Goal: Ask a question

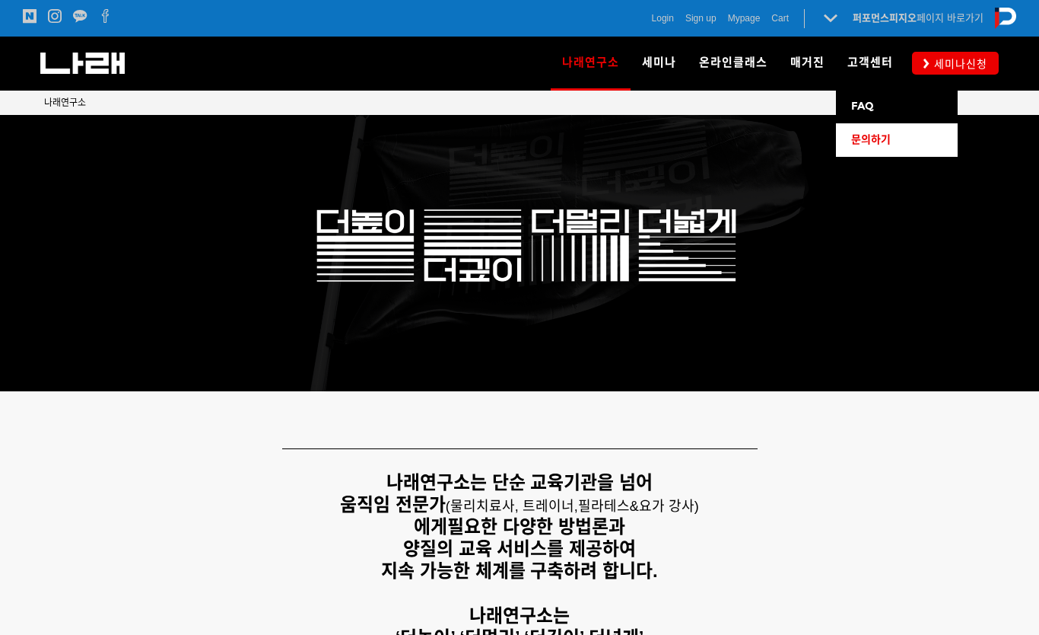
click at [880, 136] on span "문의하기" at bounding box center [871, 139] width 40 height 13
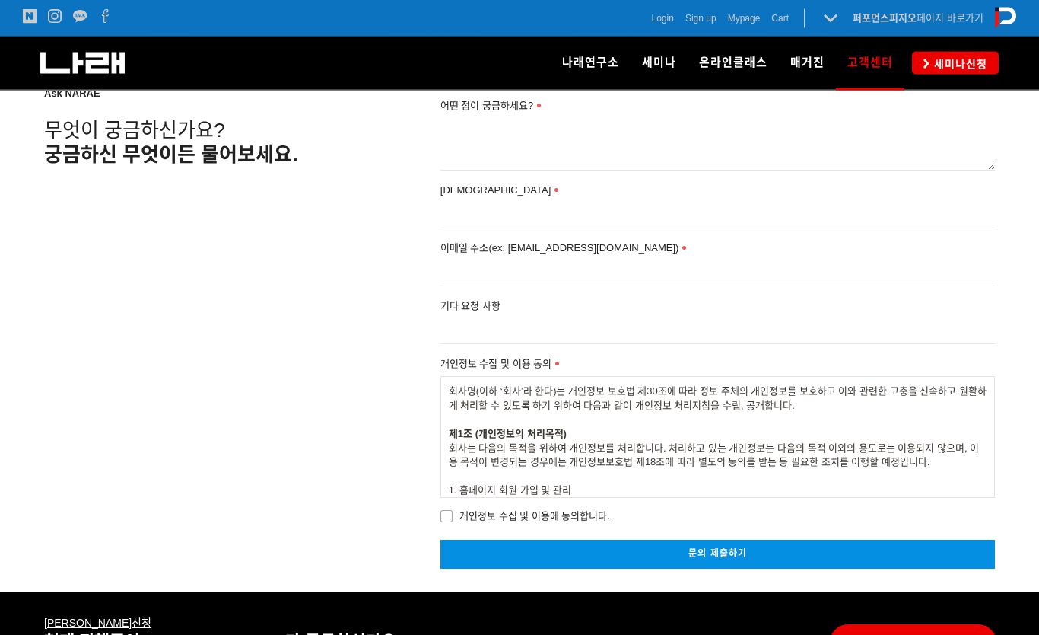
scroll to position [237, 0]
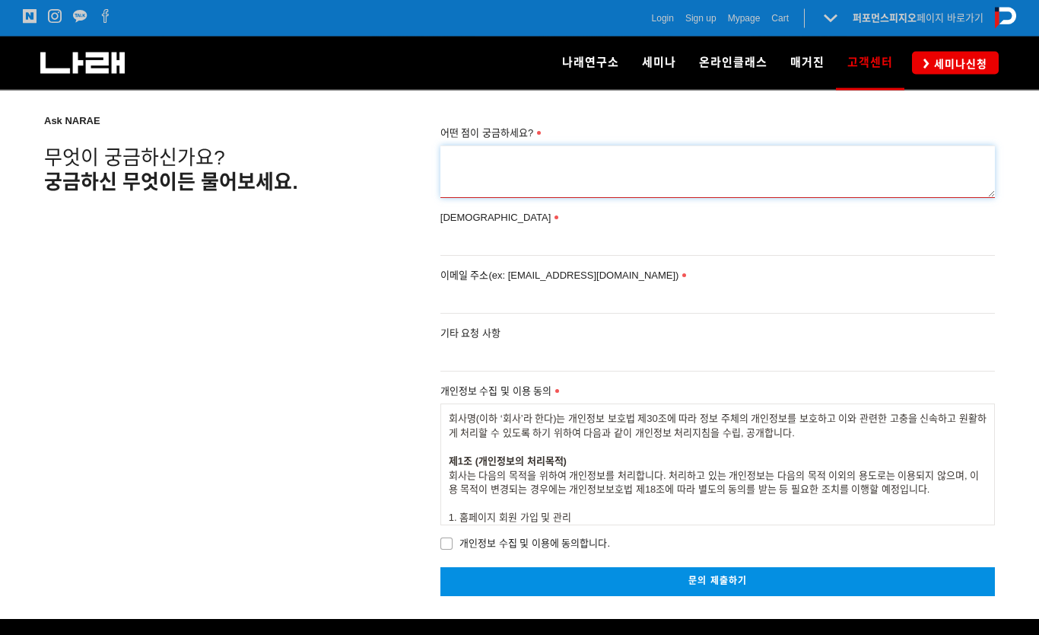
click at [657, 169] on textarea "어떤 점이 궁금하세요?" at bounding box center [718, 172] width 555 height 52
type textarea "ㄹ"
type textarea "회원가입후, 이메일 인증하라고 해서 확인 이메일 받기 했는데, 계속 재전송해도 안됩니다. [EMAIL_ADDRESS][DOMAIN_NAME]"
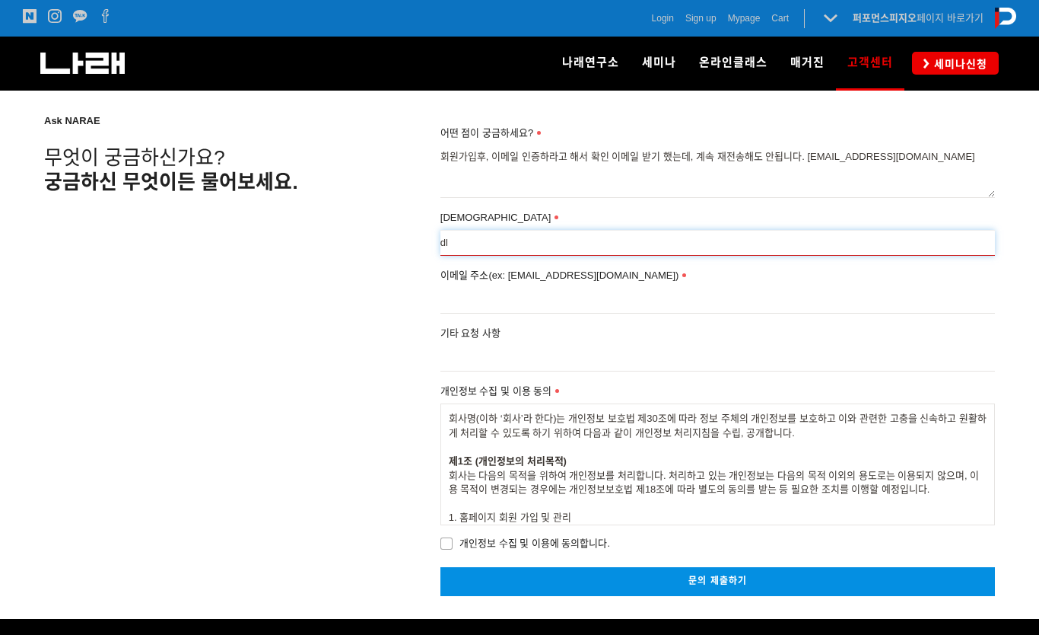
type input "d"
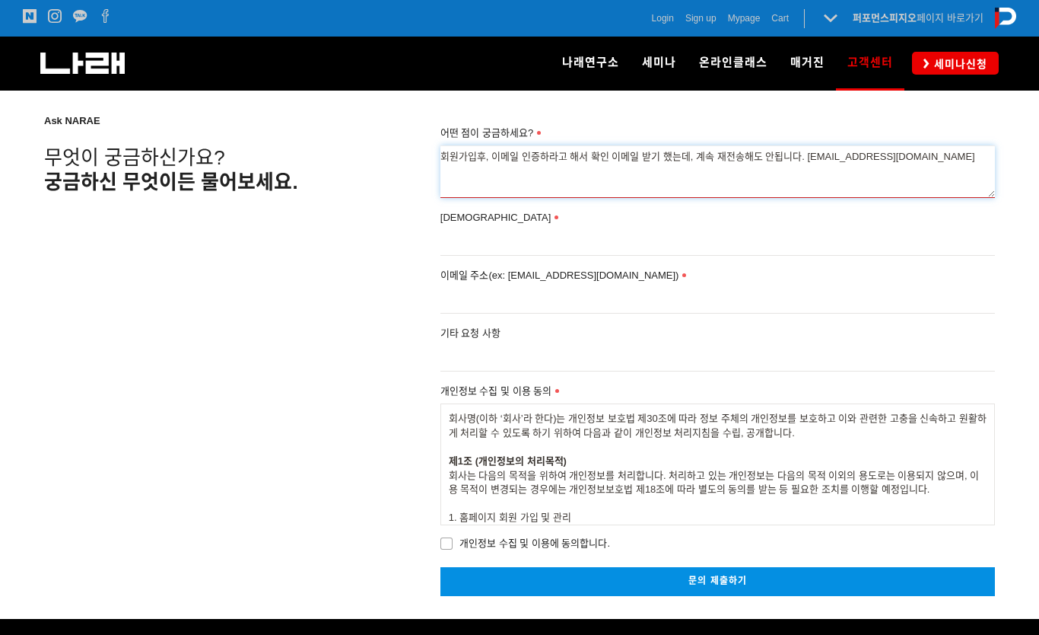
click at [933, 154] on textarea "회원가입후, 이메일 인증하라고 해서 확인 이메일 받기 했는데, 계속 재전송해도 안됩니다. leeha110@naver.com" at bounding box center [718, 171] width 555 height 52
type textarea "회원가입후, 이메일 인증하라고 해서 확인 이메일 받기 했는데, 계속 재전송해도 안됩니다. leeha110@naver.com"
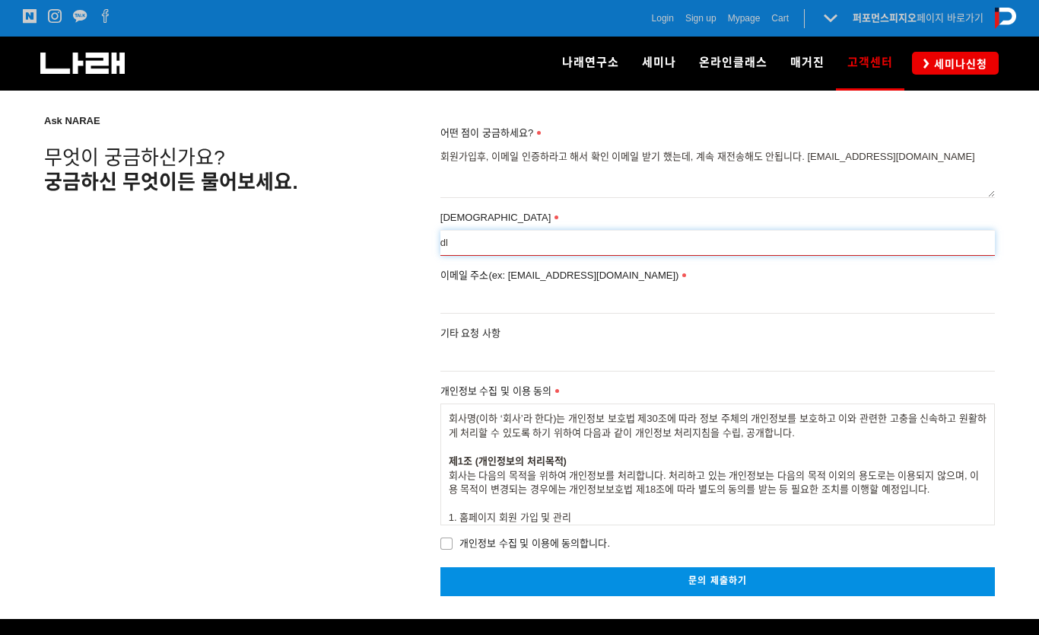
type input "d"
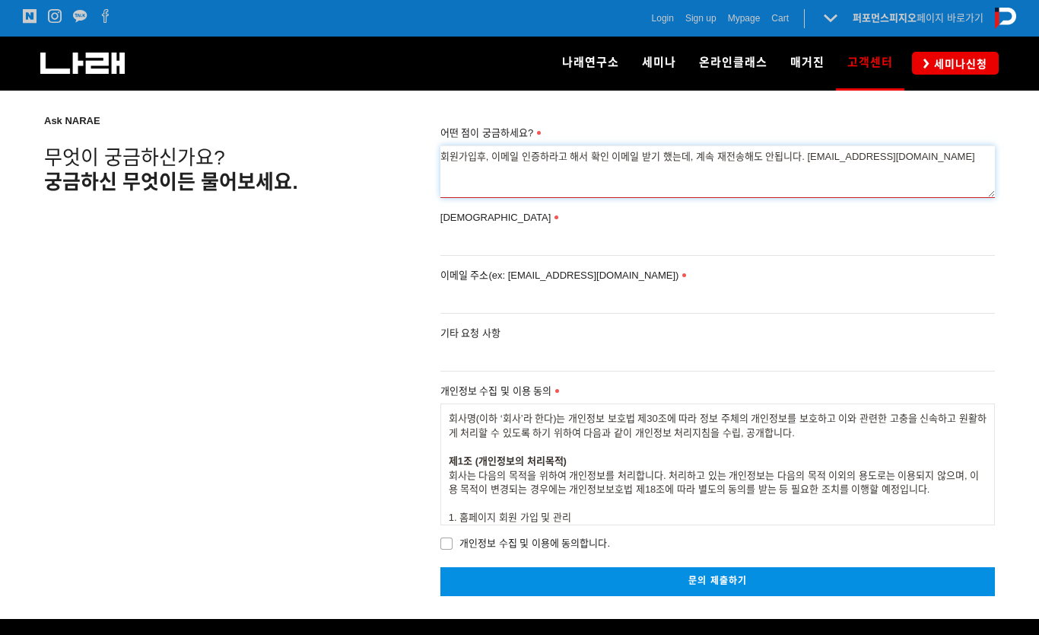
click at [932, 157] on textarea "회원가입후, 이메일 인증하라고 해서 확인 이메일 받기 했는데, 계속 재전송해도 안됩니다. leeha110@naver.com" at bounding box center [718, 171] width 555 height 52
click at [442, 154] on textarea "회원가입후, 이메일 인증하라고 해서 확인 이메일 받기 했는데, 계속 재전송해도 안됩니다. leeha110@naver.com 입니다." at bounding box center [718, 171] width 555 height 52
type textarea "강의신청하려고 회원가입후, 이메일 인증하라고 해서 확인 이메일 받기 했는데, 계속 재전송해도 안됩니다. leeha110@naver.com 입니…"
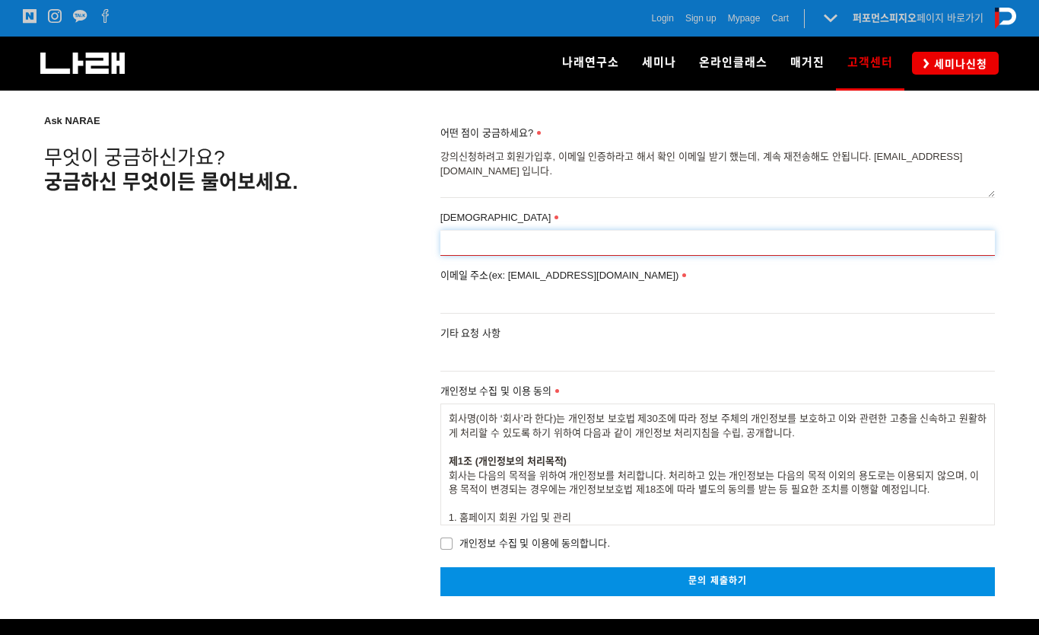
click at [558, 243] on input "성함" at bounding box center [718, 243] width 555 height 26
type input "[PERSON_NAME]"
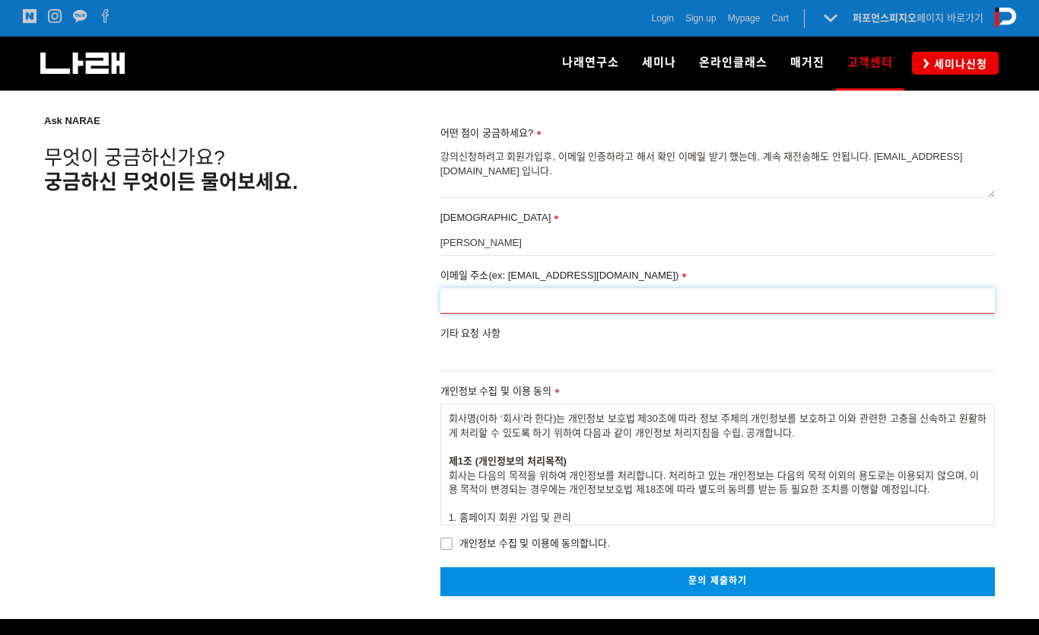
click at [600, 306] on input "이메일 주소(ex: go2narae@gmail.com)" at bounding box center [718, 301] width 555 height 26
type input "L"
type input "ㅣ"
type input "[EMAIL_ADDRESS][DOMAIN_NAME]"
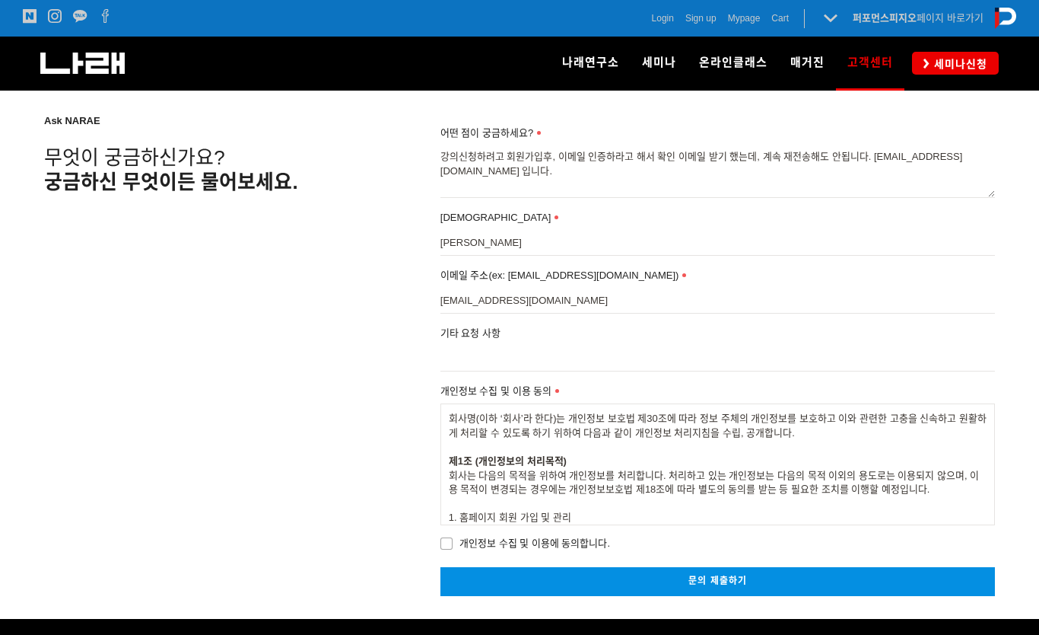
click at [441, 546] on span "개인정보 수집 및 이용에 동의합니다." at bounding box center [526, 543] width 170 height 17
click at [435, 546] on input "개인정보 수집 및 이용에 동의합니다." at bounding box center [430, 541] width 10 height 10
checkbox input "true"
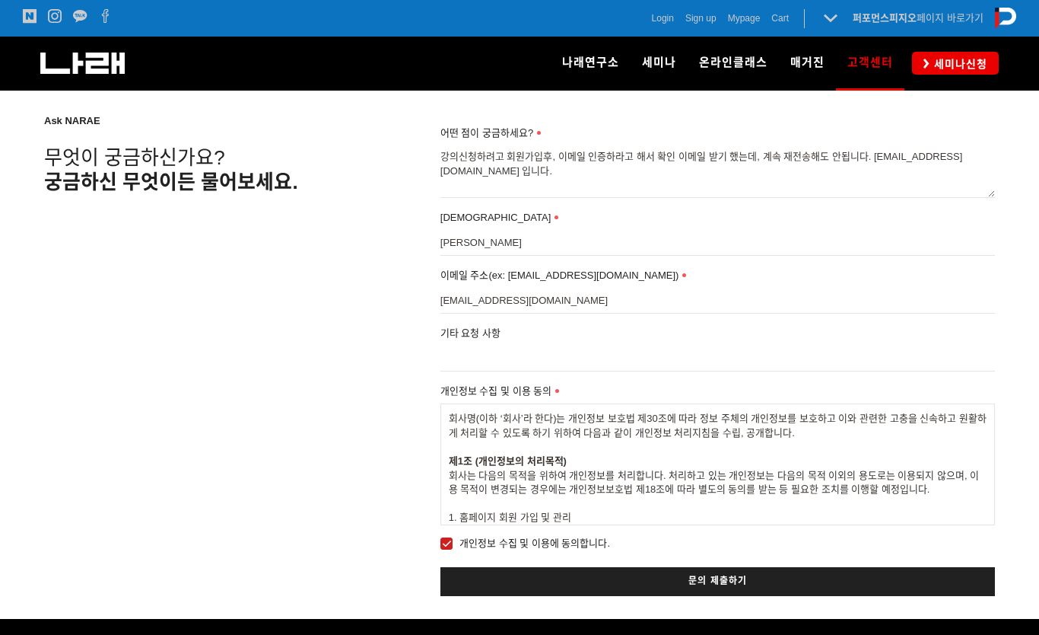
click at [576, 587] on link "문의 제출하기" at bounding box center [718, 581] width 555 height 28
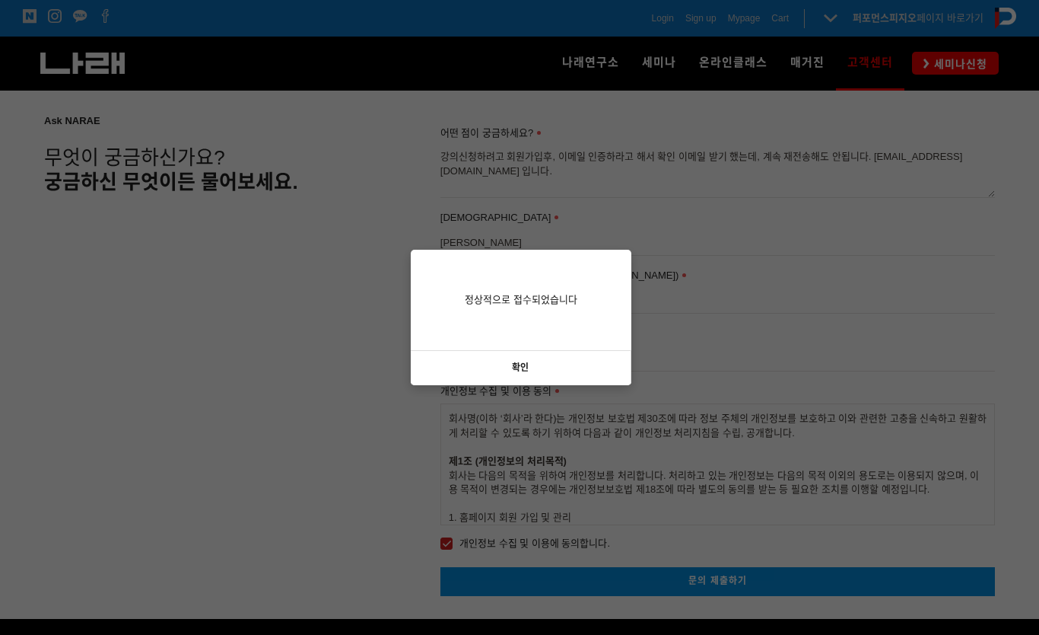
click at [582, 364] on link "확인" at bounding box center [521, 368] width 221 height 34
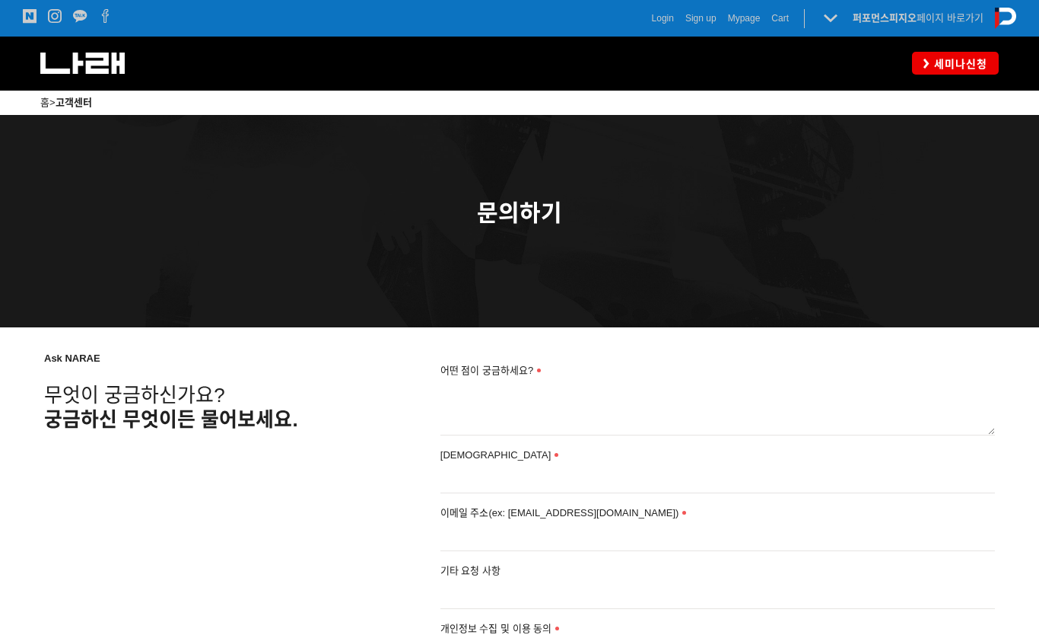
scroll to position [237, 0]
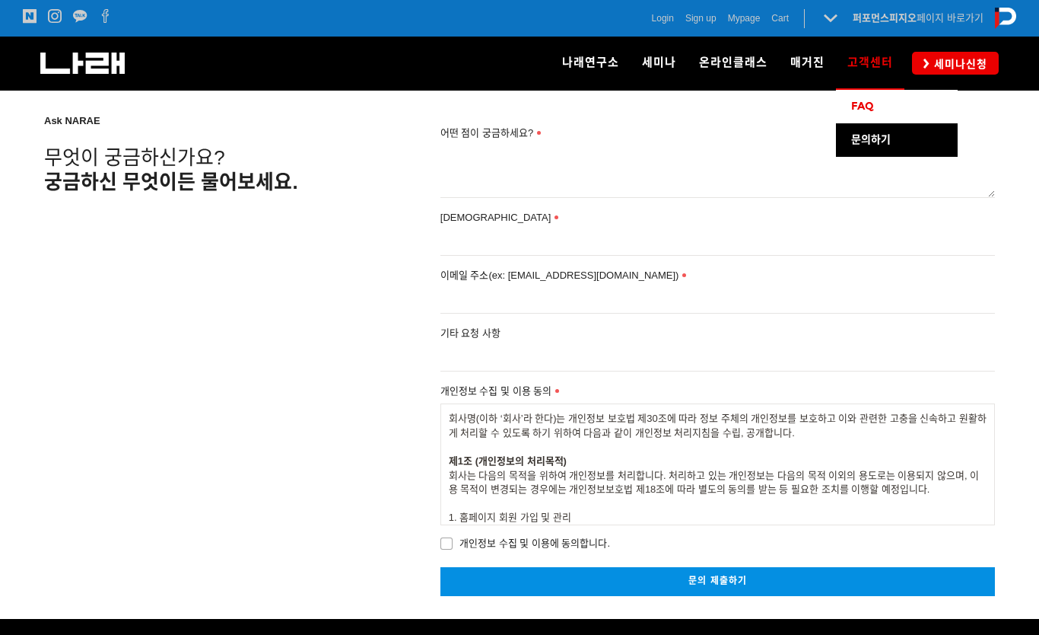
click at [874, 106] on span "FAQ" at bounding box center [862, 106] width 23 height 13
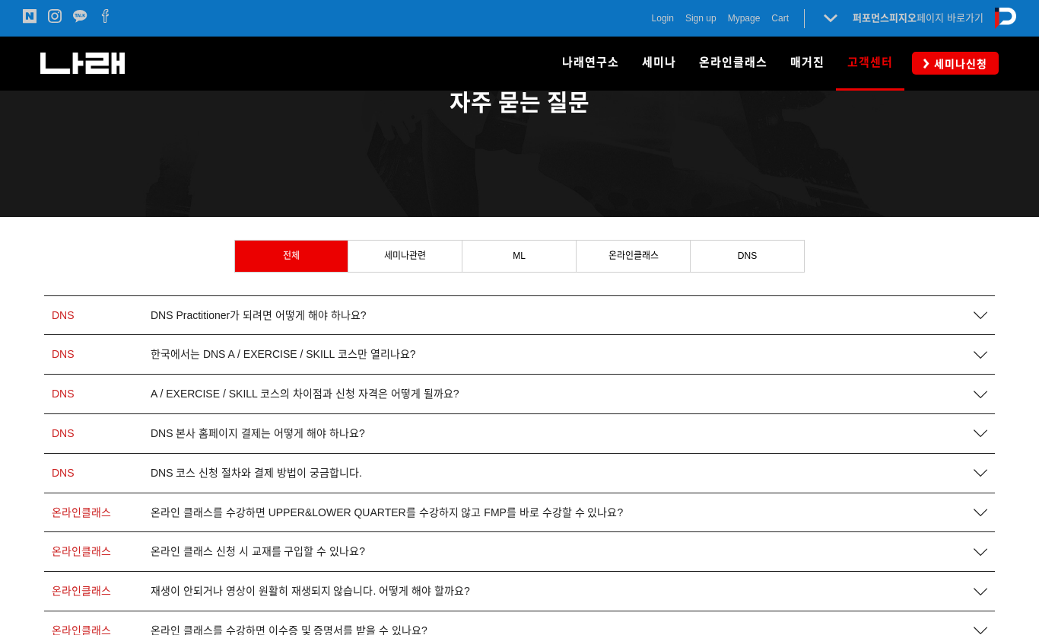
scroll to position [218, 0]
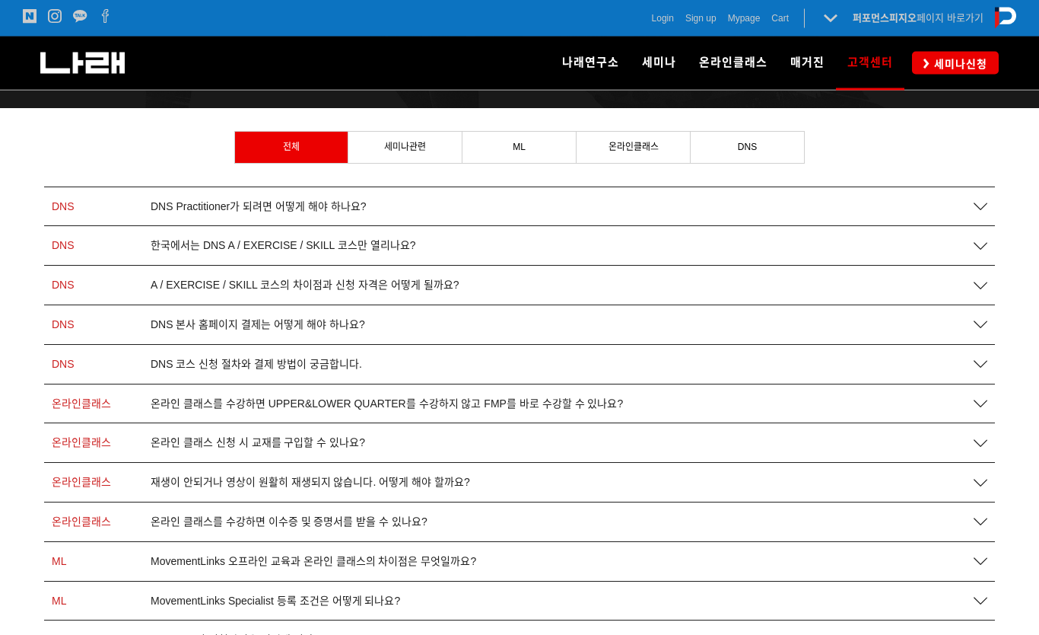
click at [982, 200] on icon at bounding box center [981, 207] width 14 height 14
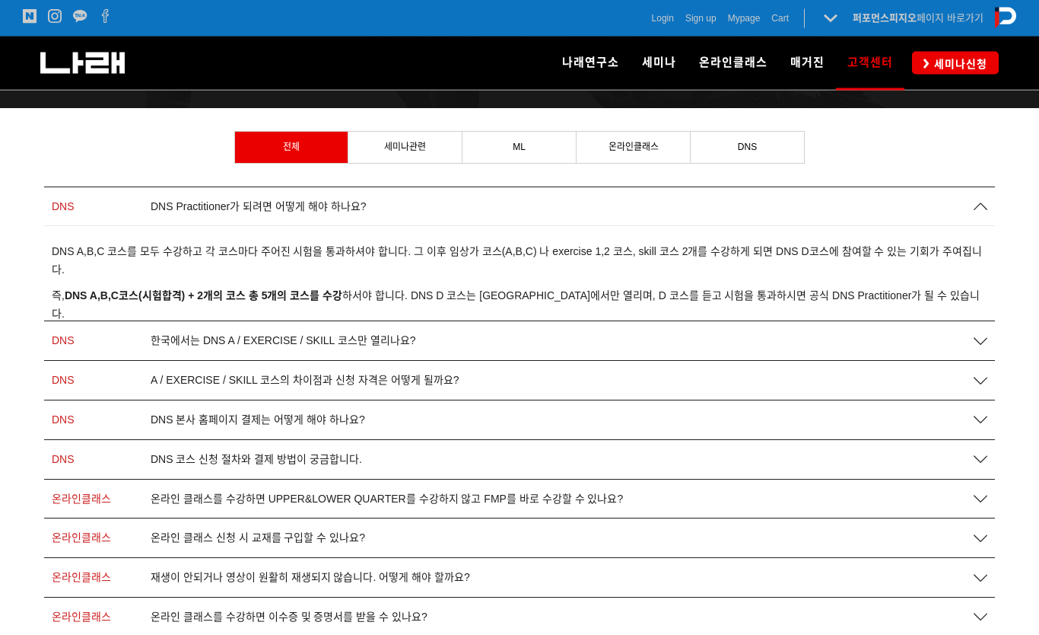
scroll to position [219, 0]
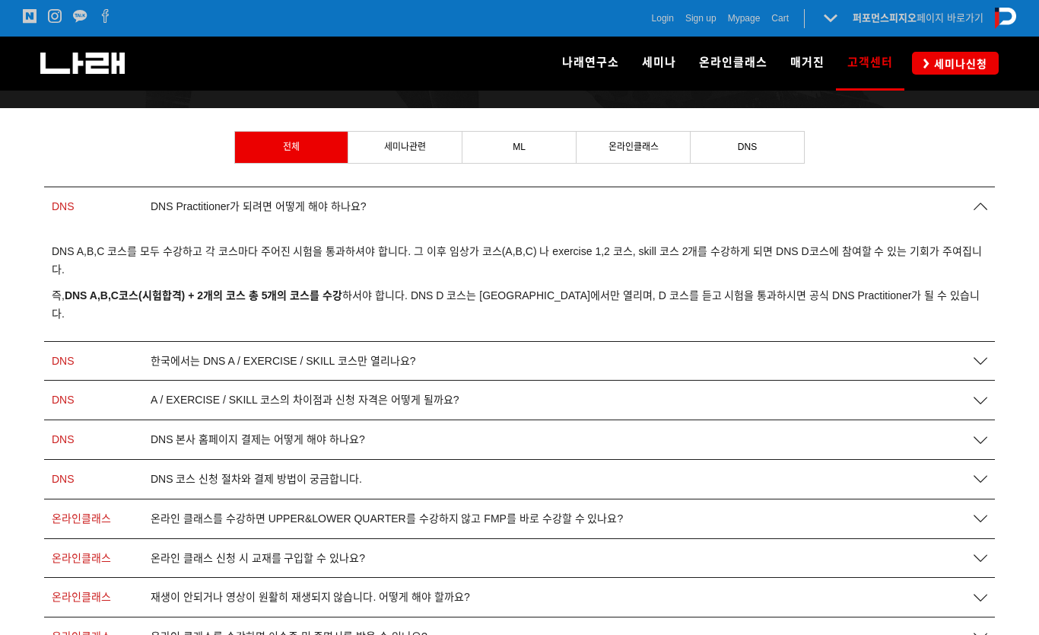
click at [983, 393] on icon at bounding box center [981, 400] width 14 height 14
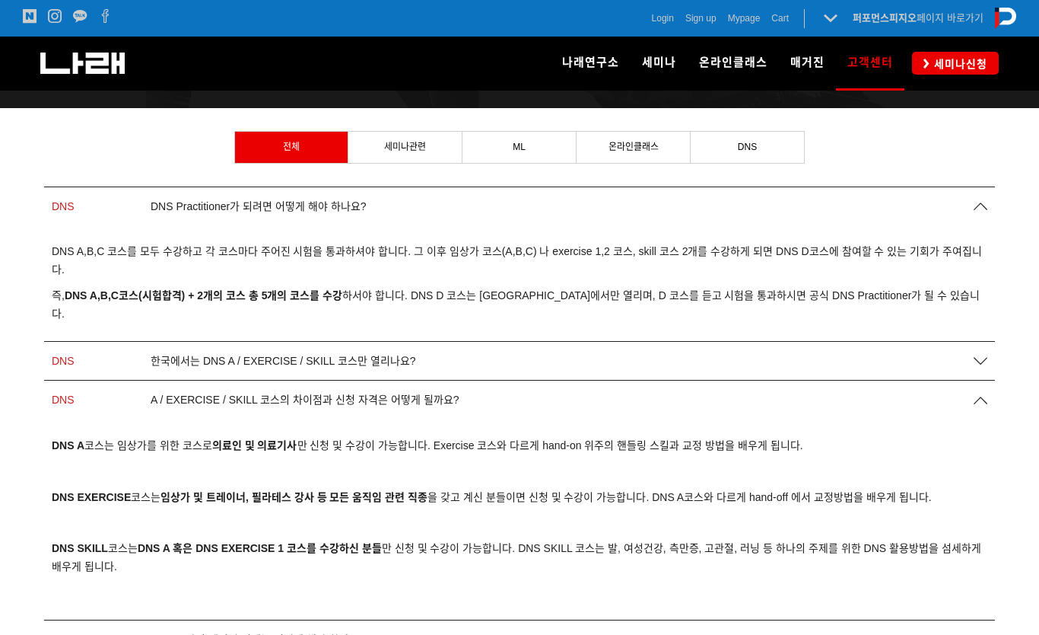
click at [982, 354] on icon at bounding box center [981, 361] width 14 height 14
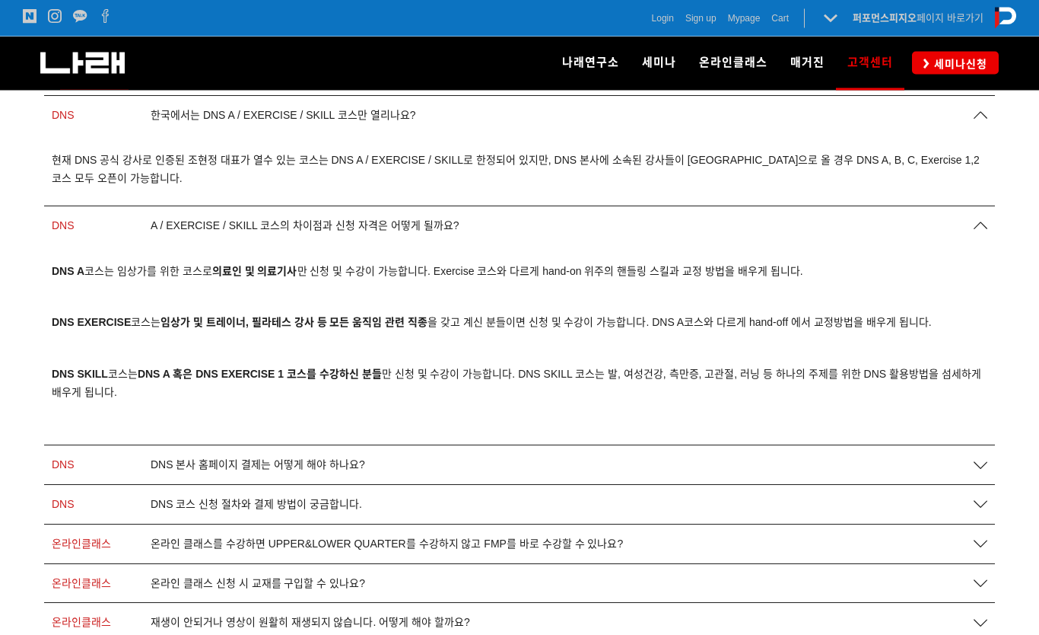
scroll to position [518, 0]
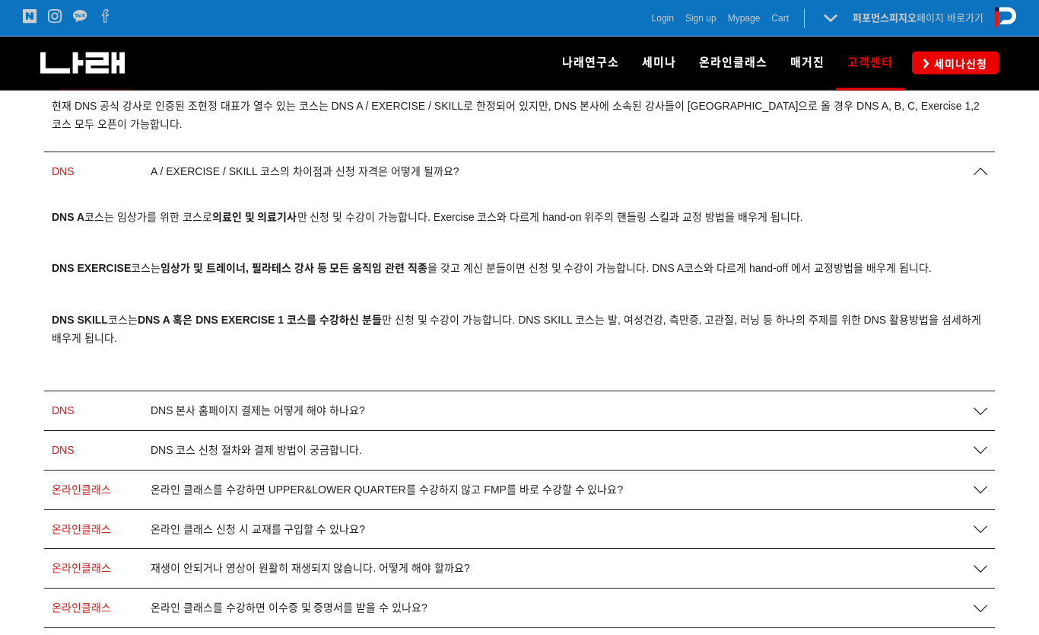
click at [981, 405] on icon at bounding box center [981, 412] width 14 height 14
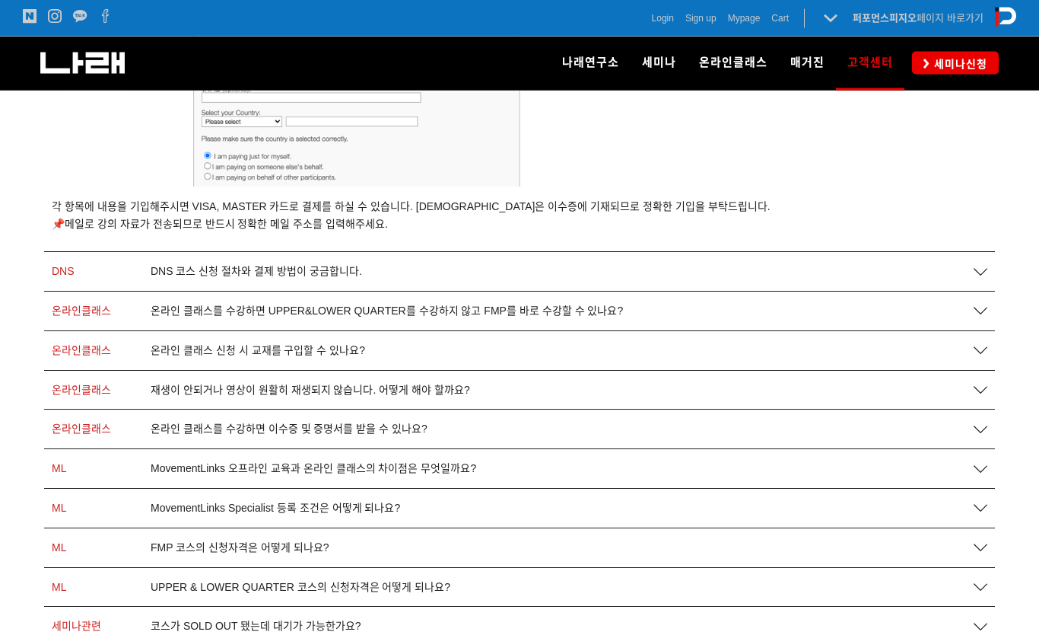
scroll to position [2194, 0]
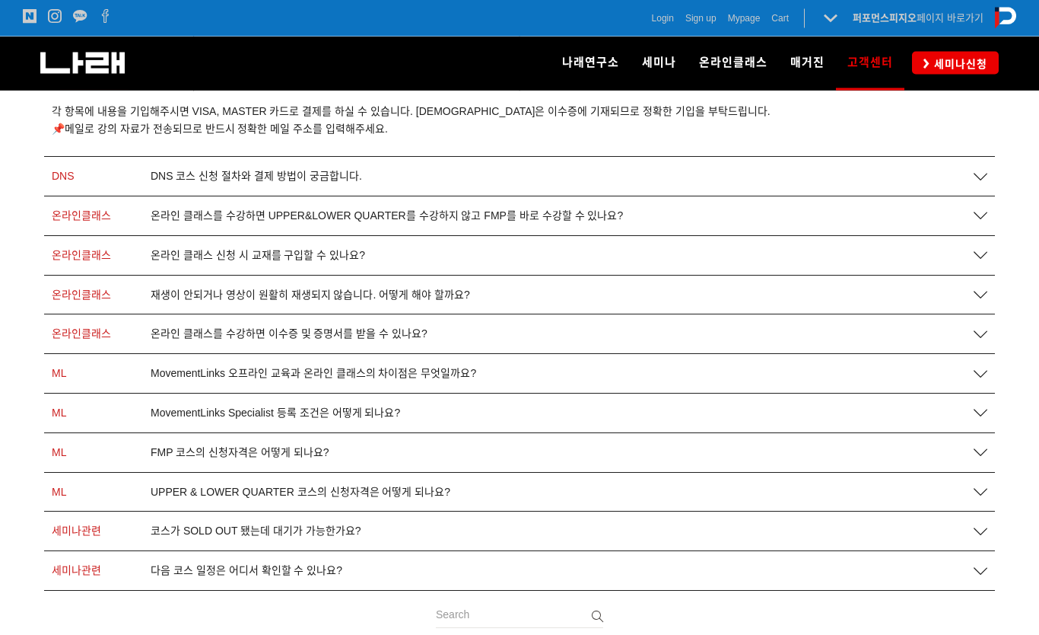
click at [938, 250] on div "온라인 클래스 신청 시 교재를 구입할 수 있나요?" at bounding box center [554, 256] width 822 height 13
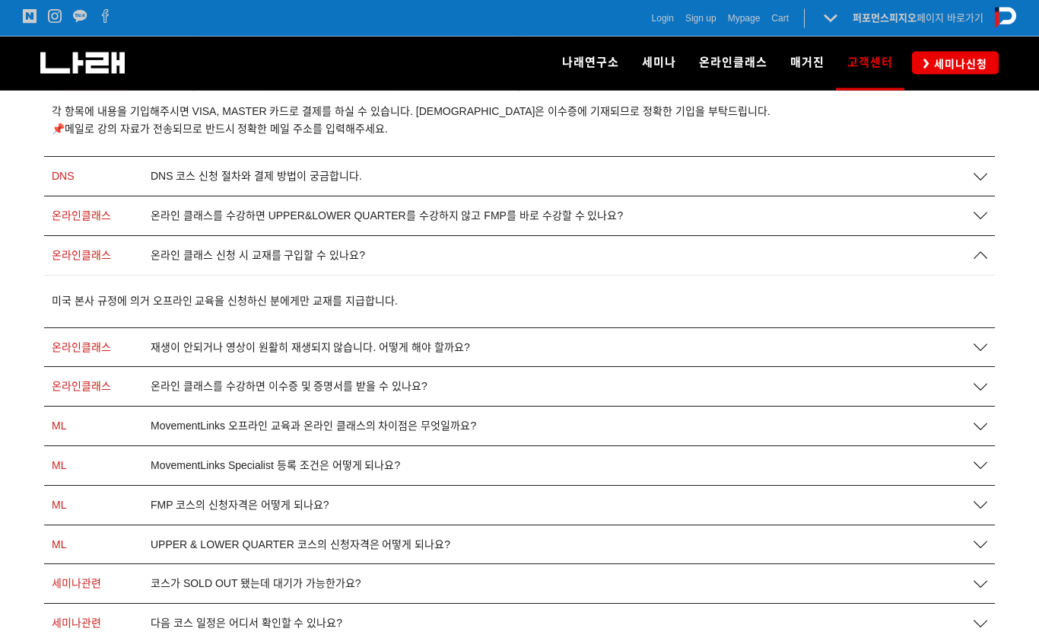
scroll to position [2194, 0]
click at [965, 209] on link "온라인클래스 온라인 클래스를 수강하면 UPPER&LOWER QUARTER를 수강하지 않고 FMP를 바로 수강할 수 있나요?" at bounding box center [520, 215] width 936 height 13
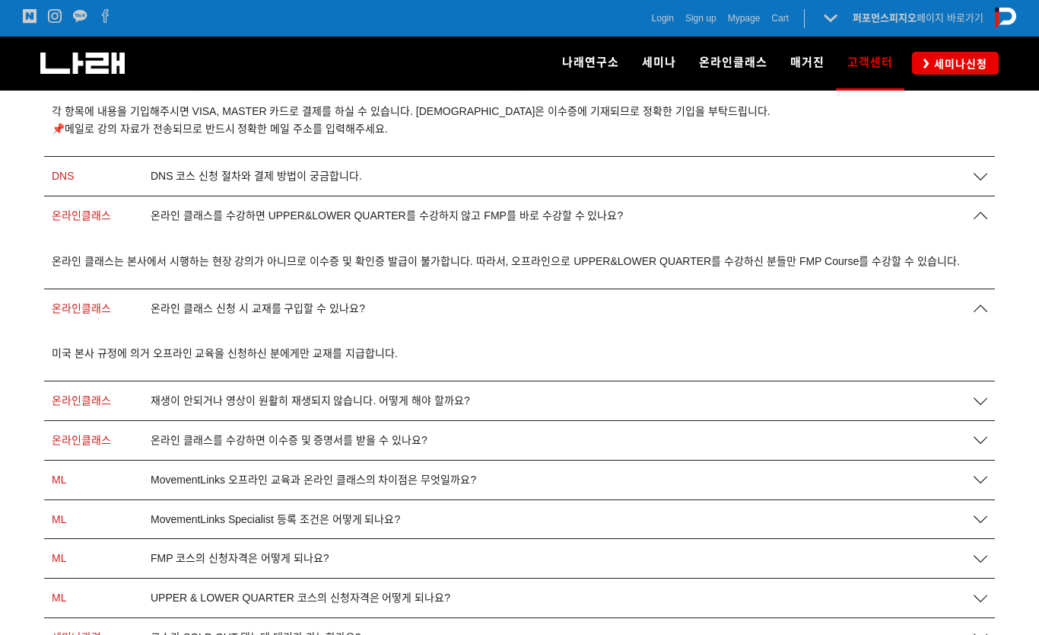
click at [969, 157] on div "DNS DNS 코스 신청 절차와 결제 방법이 궁금합니다." at bounding box center [519, 176] width 951 height 39
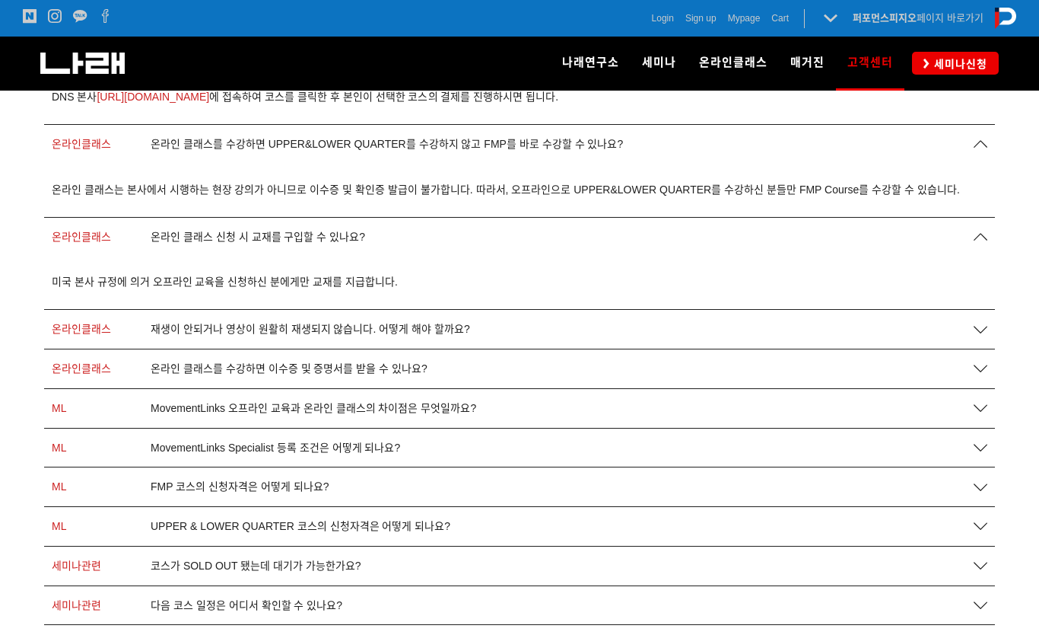
scroll to position [2646, 0]
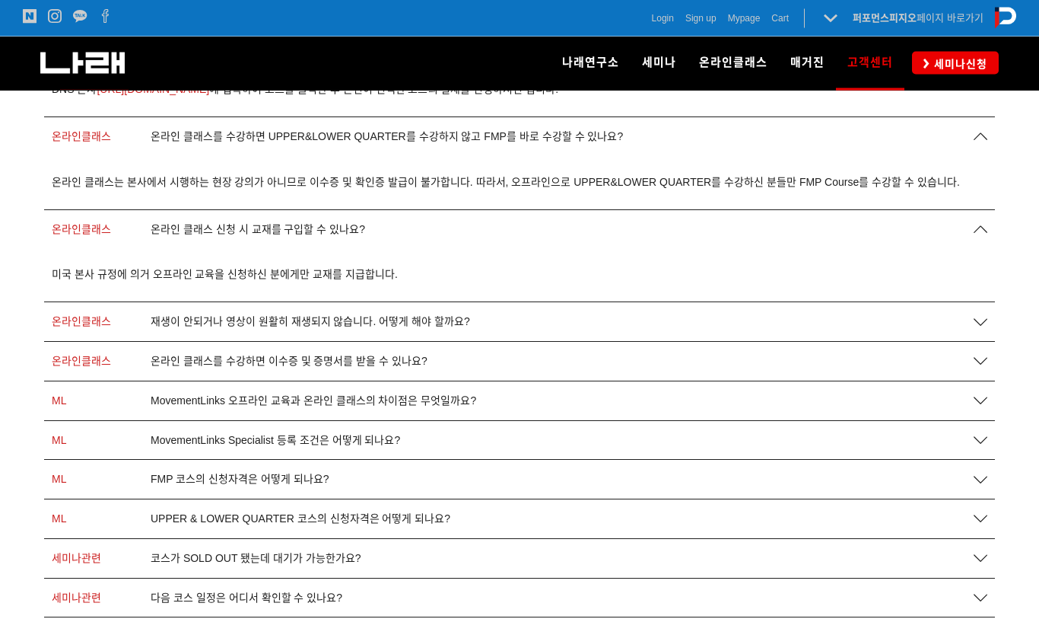
click at [969, 552] on link "세미나관련 코스가 SOLD OUT 됐는데 대기가 가능한가요?" at bounding box center [520, 558] width 936 height 13
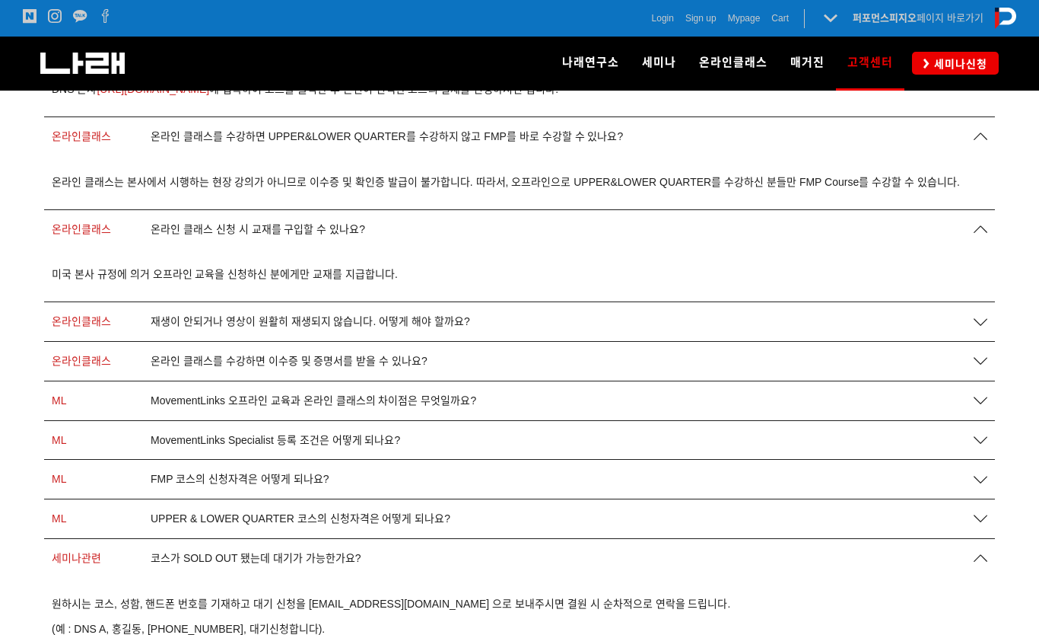
scroll to position [2658, 0]
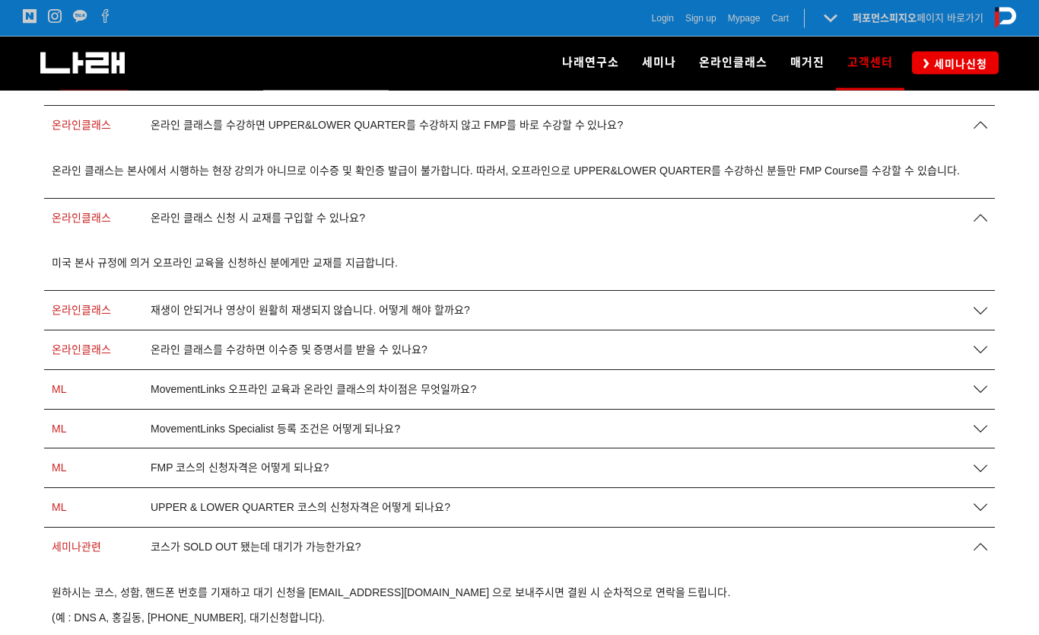
click at [659, 17] on span "Login" at bounding box center [663, 18] width 22 height 15
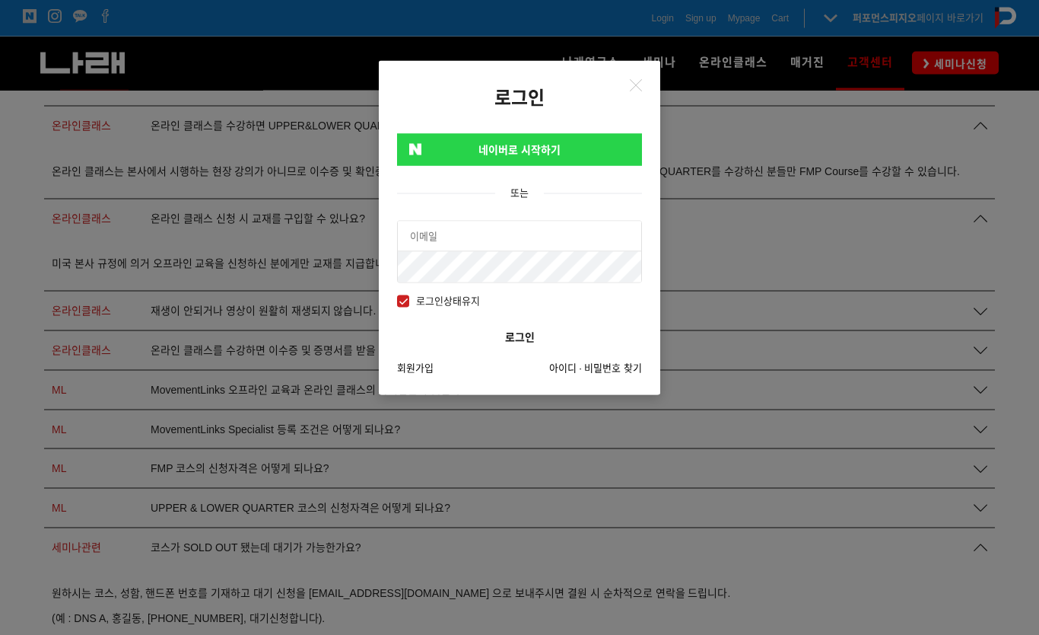
scroll to position [2658, 0]
click at [601, 153] on link "네이버로 시작하기" at bounding box center [519, 150] width 245 height 32
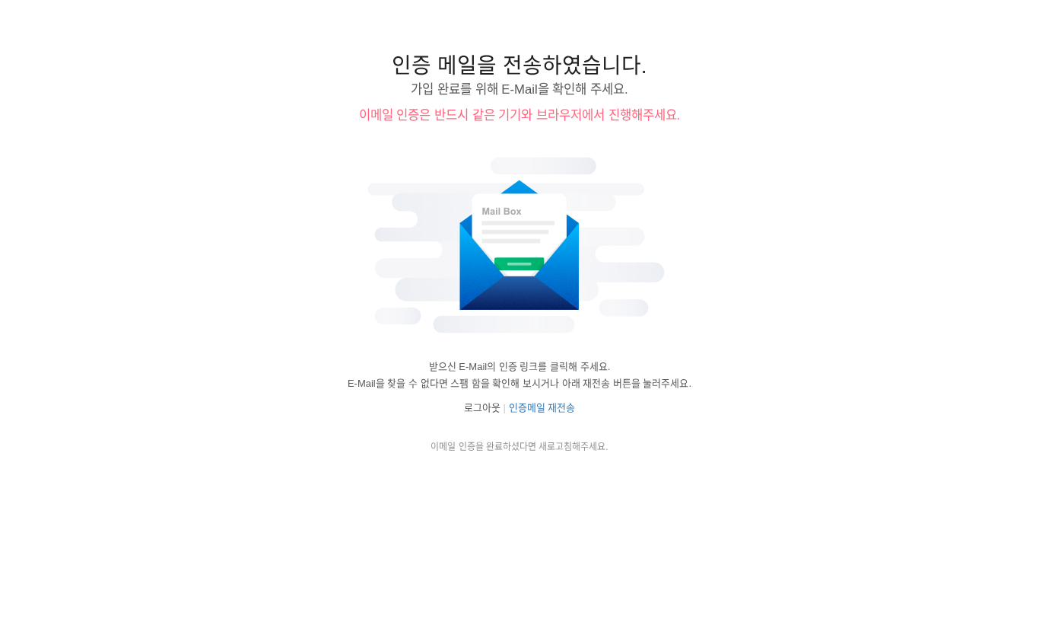
click at [558, 412] on link "인증메일 재전송" at bounding box center [542, 407] width 67 height 11
click at [555, 405] on link "인증메일 재전송" at bounding box center [542, 407] width 67 height 11
click at [530, 406] on link "인증메일 재전송" at bounding box center [542, 407] width 67 height 11
